Goal: Task Accomplishment & Management: Complete application form

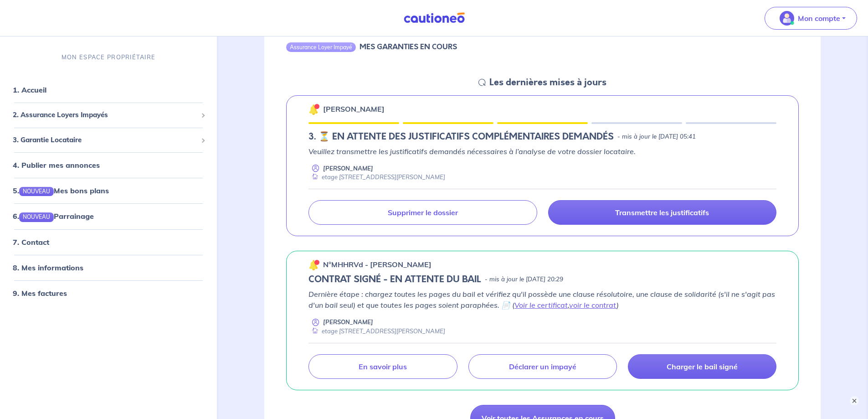
scroll to position [91, 0]
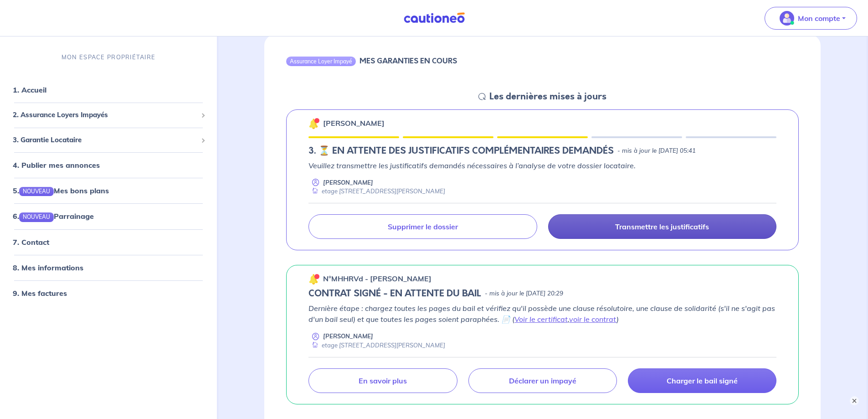
click at [631, 227] on p "Transmettre les justificatifs" at bounding box center [662, 226] width 94 height 9
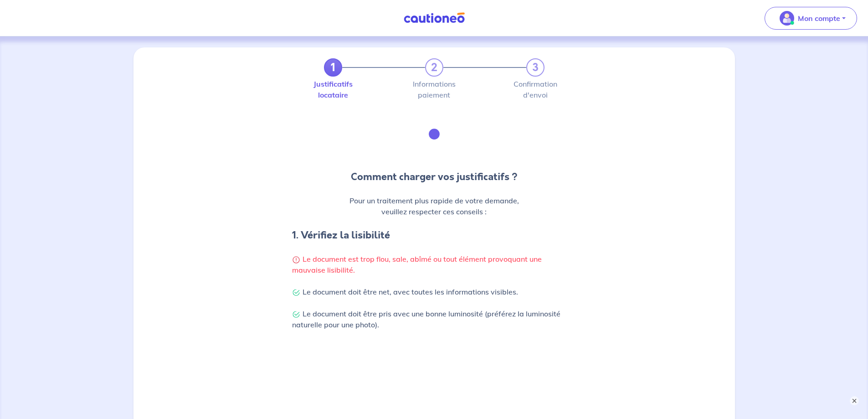
scroll to position [270, 0]
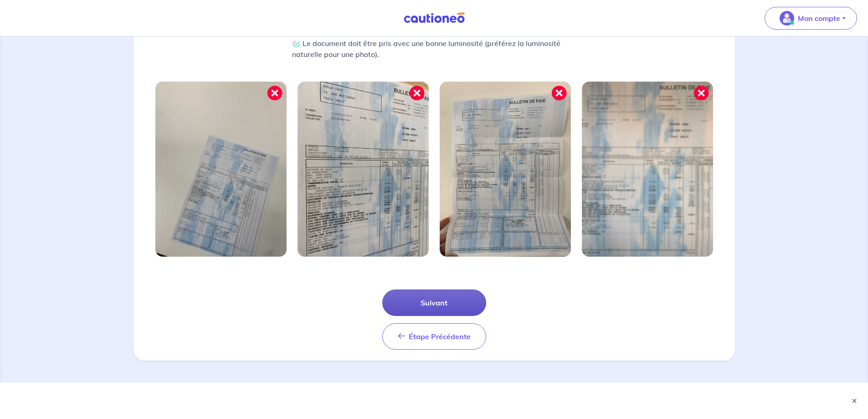
click at [439, 298] on button "Suivant" at bounding box center [434, 302] width 104 height 26
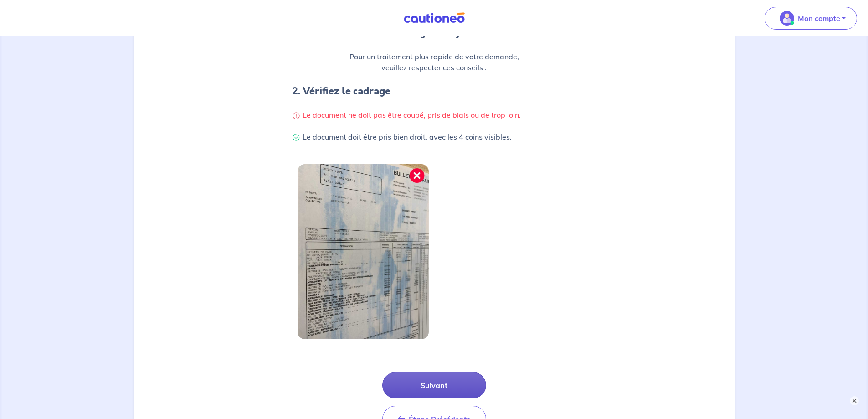
scroll to position [226, 0]
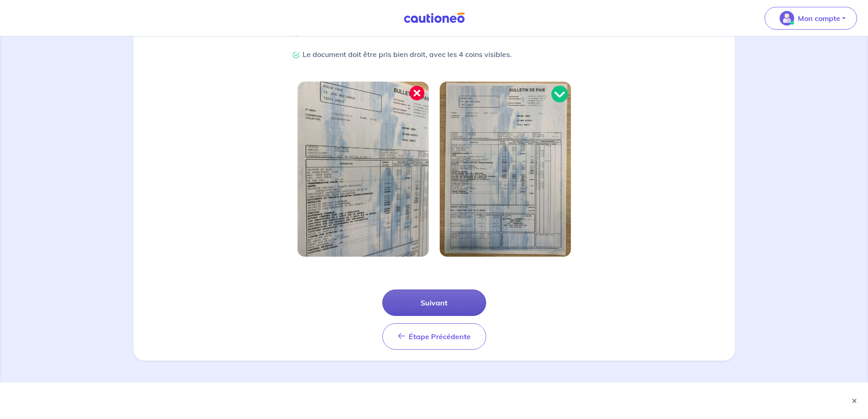
click at [438, 303] on button "Suivant" at bounding box center [434, 302] width 104 height 26
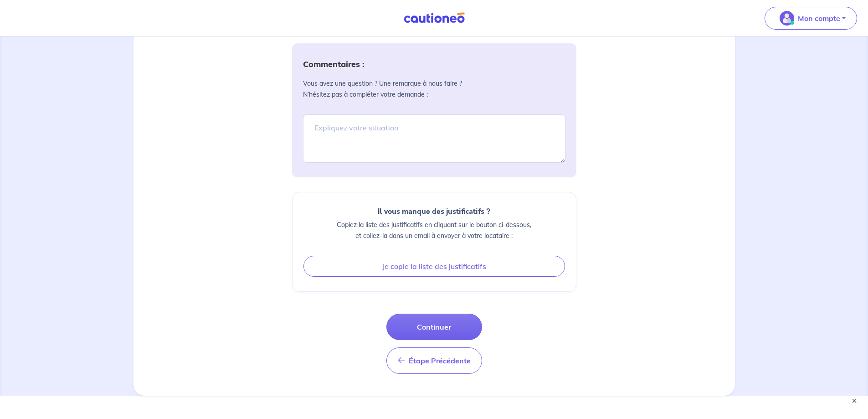
scroll to position [403, 0]
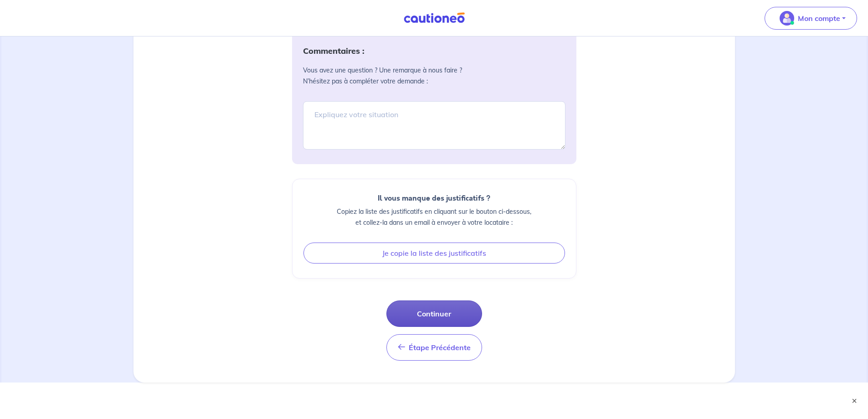
click at [437, 311] on button "Continuer" at bounding box center [434, 313] width 96 height 26
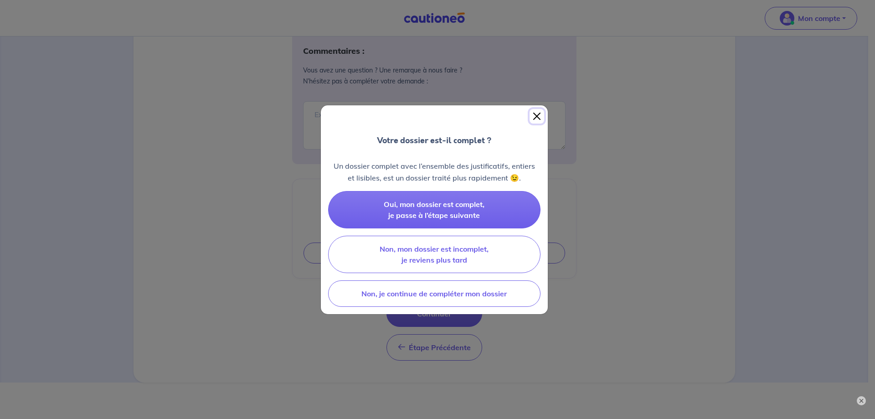
click at [535, 118] on button "Close" at bounding box center [537, 116] width 15 height 15
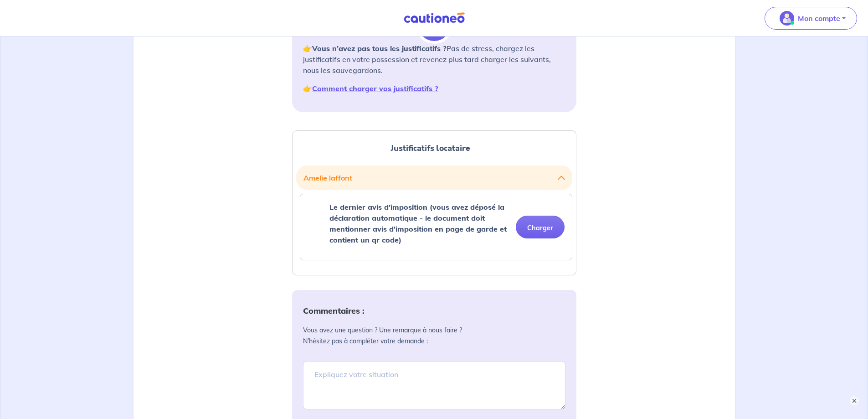
scroll to position [129, 0]
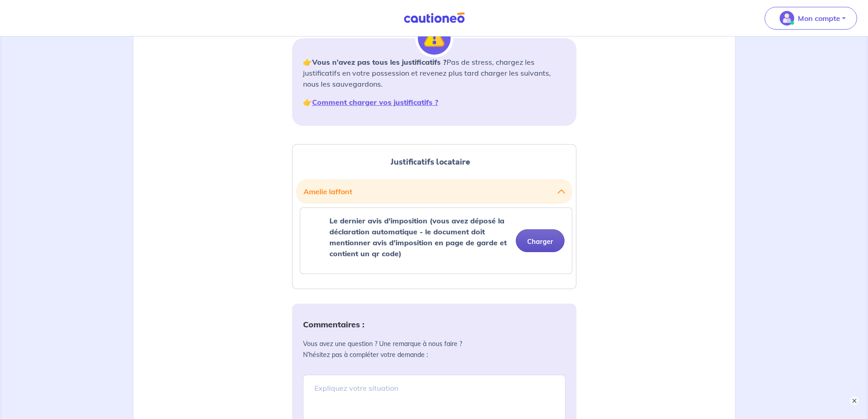
click at [550, 240] on button "Charger" at bounding box center [540, 240] width 49 height 23
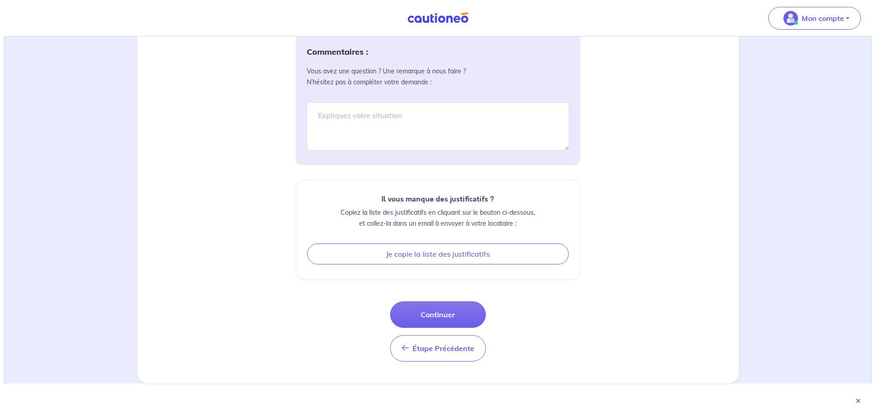
scroll to position [437, 0]
click at [451, 307] on button "Continuer" at bounding box center [434, 313] width 96 height 26
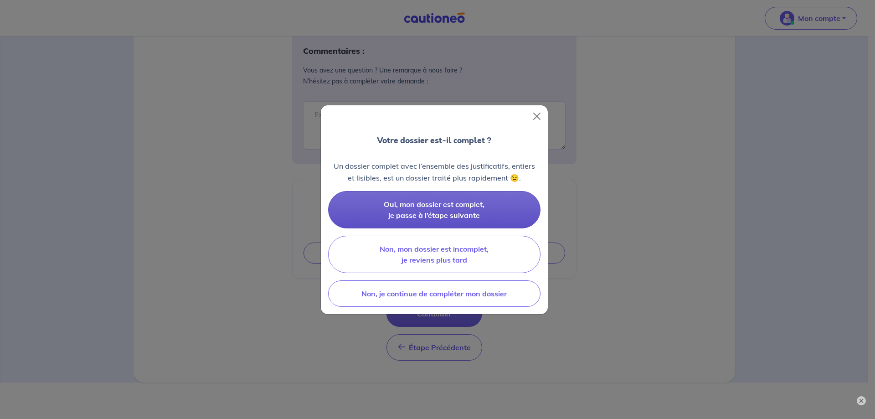
click at [453, 214] on span "Oui, mon dossier est complet, je passe à l’étape suivante" at bounding box center [434, 210] width 101 height 20
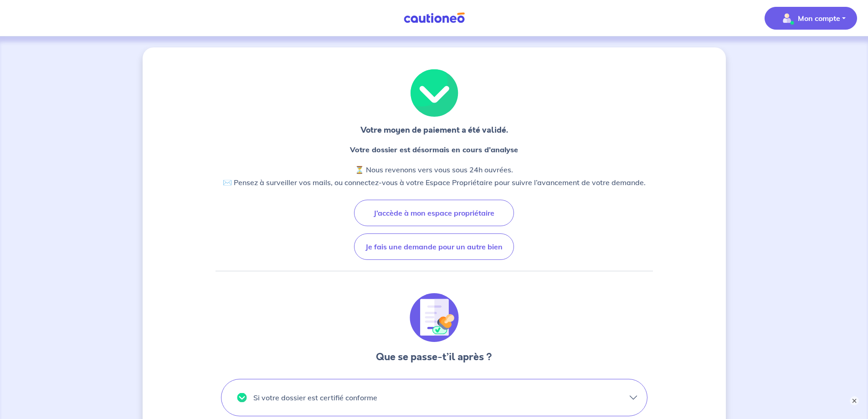
click at [812, 24] on span "Mon compte" at bounding box center [808, 18] width 64 height 15
click at [800, 56] on link "Mes informations" at bounding box center [801, 56] width 73 height 15
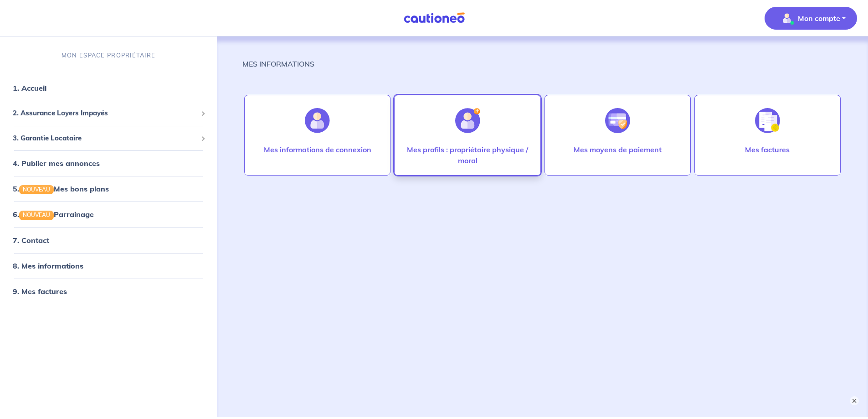
click at [499, 156] on p "Mes profils : propriétaire physique / moral" at bounding box center [467, 155] width 127 height 22
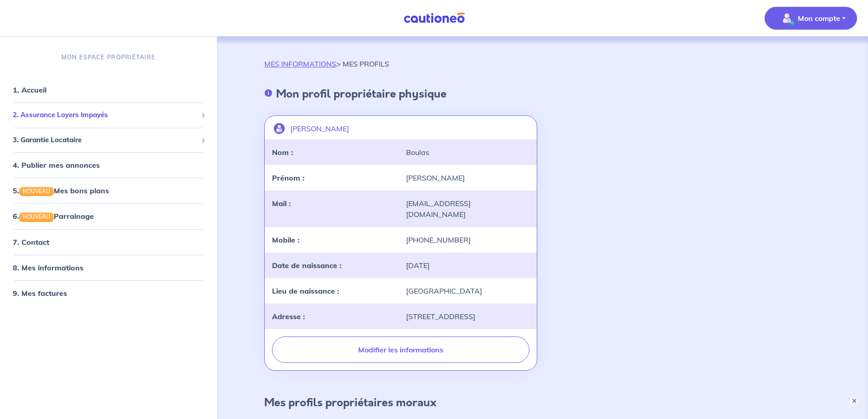
click at [80, 114] on span "2. Assurance Loyers Impayés" at bounding box center [105, 115] width 185 height 10
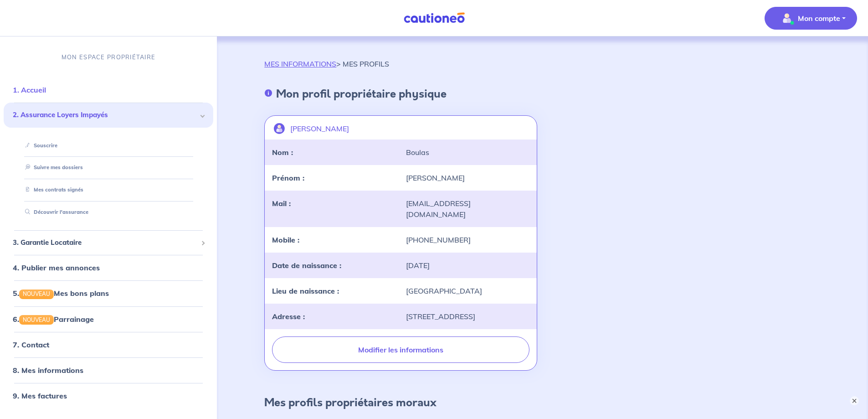
click at [35, 93] on link "1. Accueil" at bounding box center [29, 89] width 33 height 9
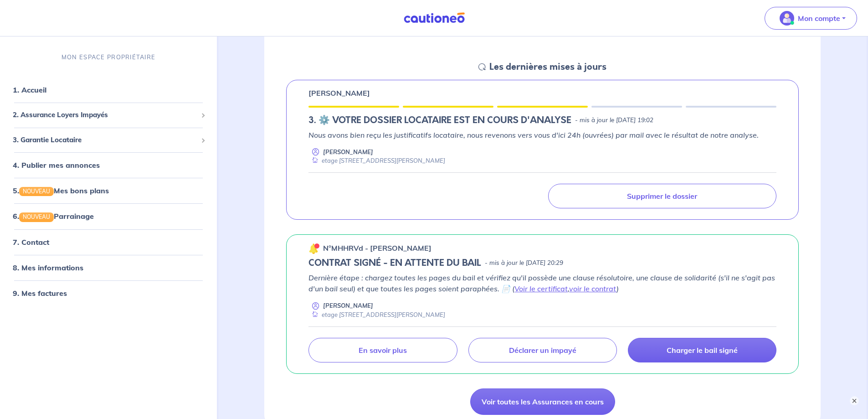
scroll to position [137, 0]
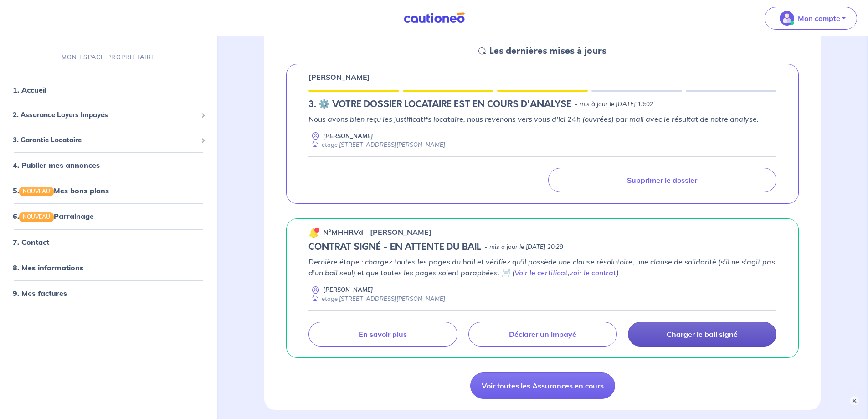
click at [695, 330] on p "Charger le bail signé" at bounding box center [702, 333] width 71 height 9
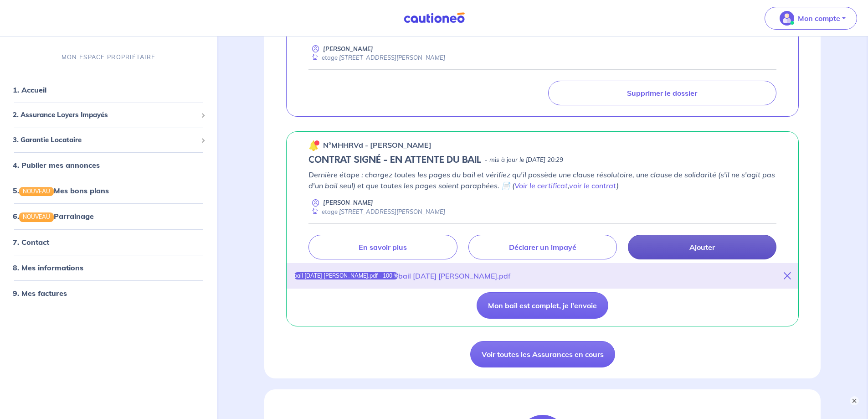
scroll to position [228, 0]
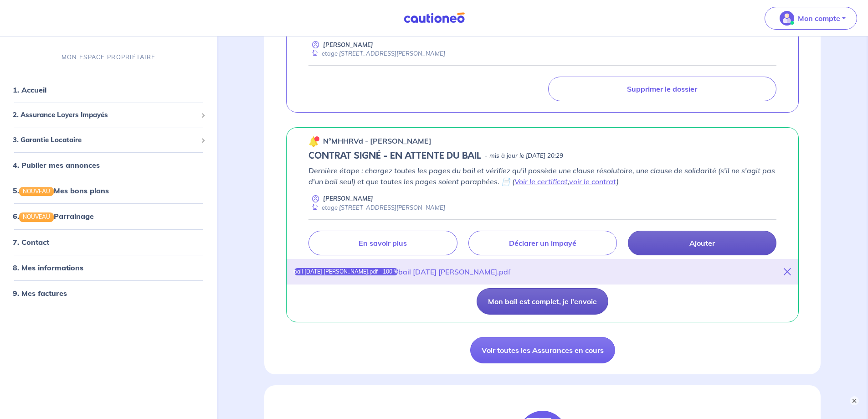
click at [557, 299] on button "Mon bail est complet, je l'envoie" at bounding box center [543, 301] width 132 height 26
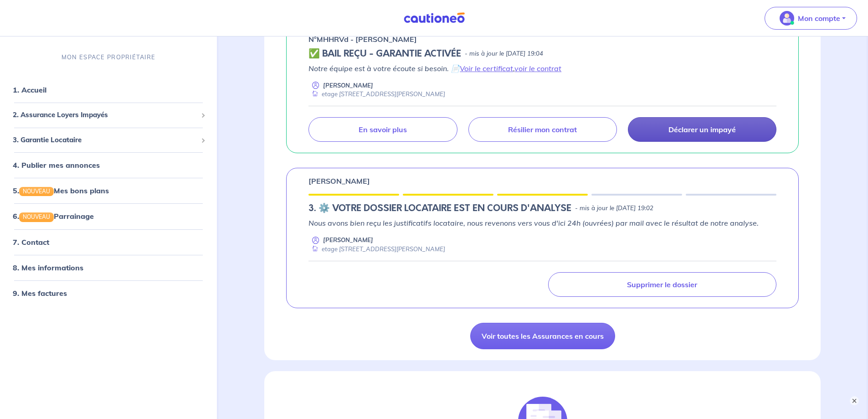
scroll to position [46, 0]
